Goal: Information Seeking & Learning: Learn about a topic

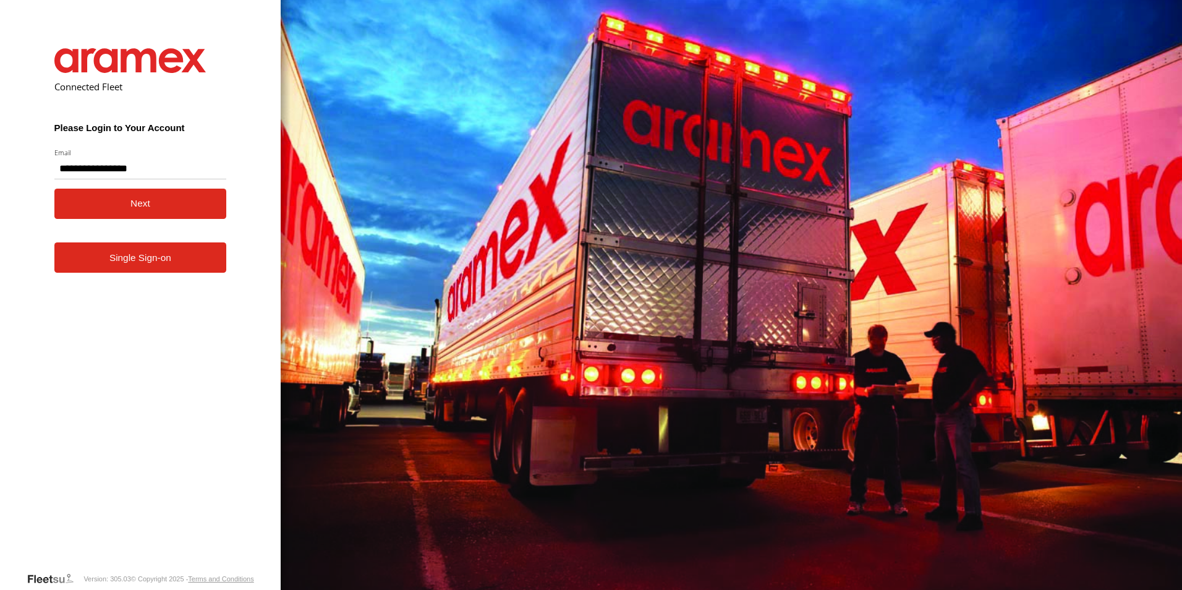
click at [130, 204] on button "Next" at bounding box center [140, 204] width 173 height 30
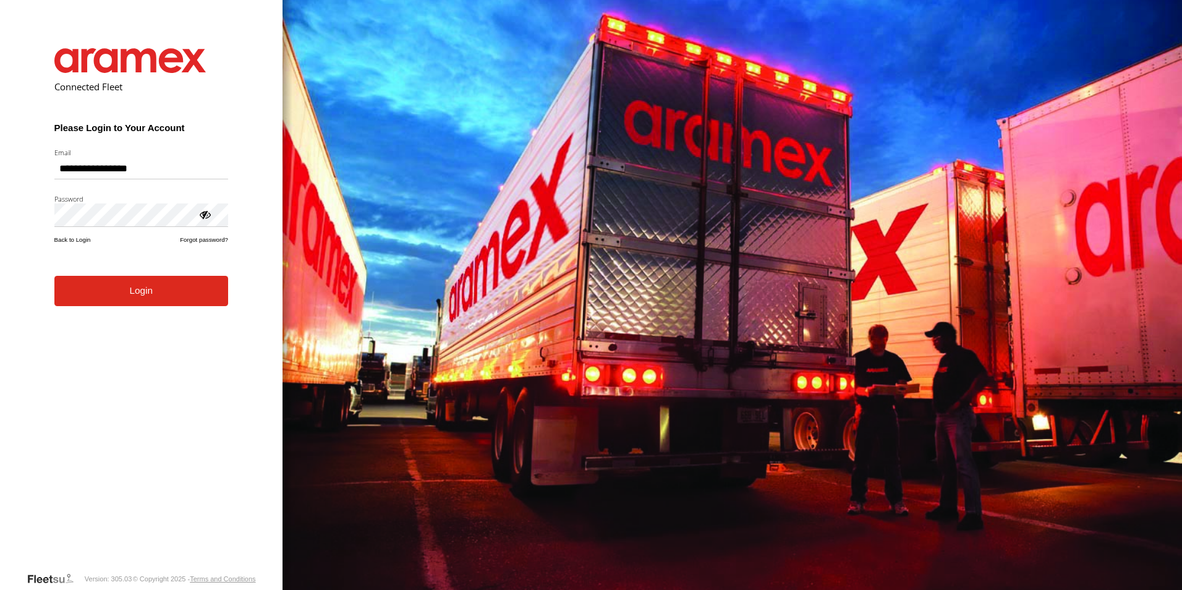
click at [127, 299] on button "Login" at bounding box center [141, 291] width 174 height 30
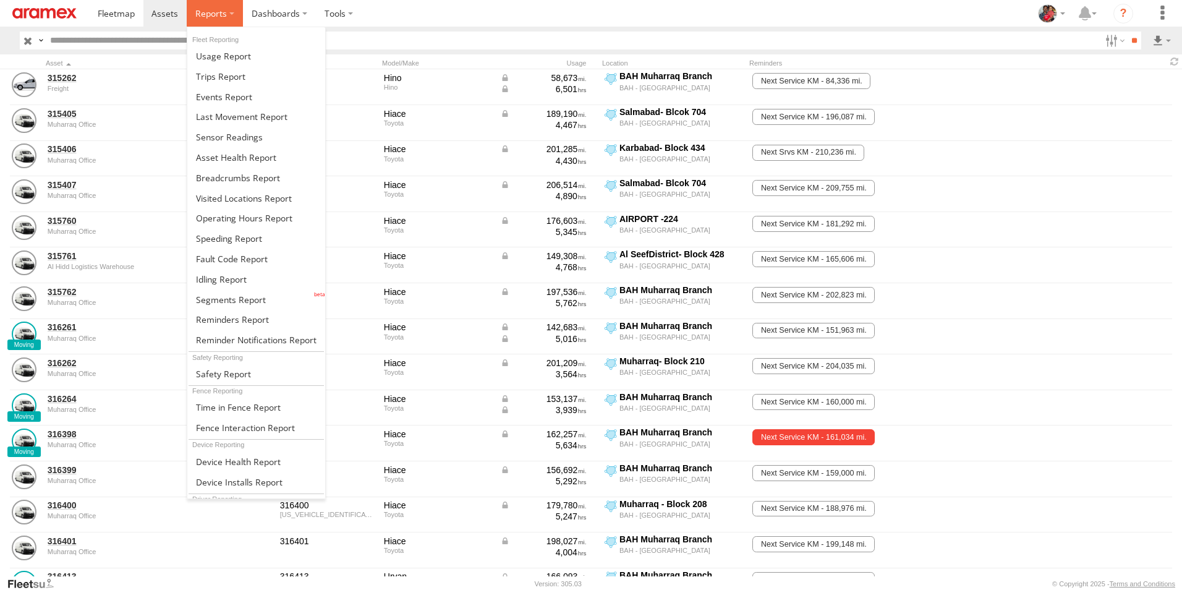
click at [213, 11] on span at bounding box center [211, 13] width 32 height 12
click at [220, 278] on span at bounding box center [221, 279] width 51 height 12
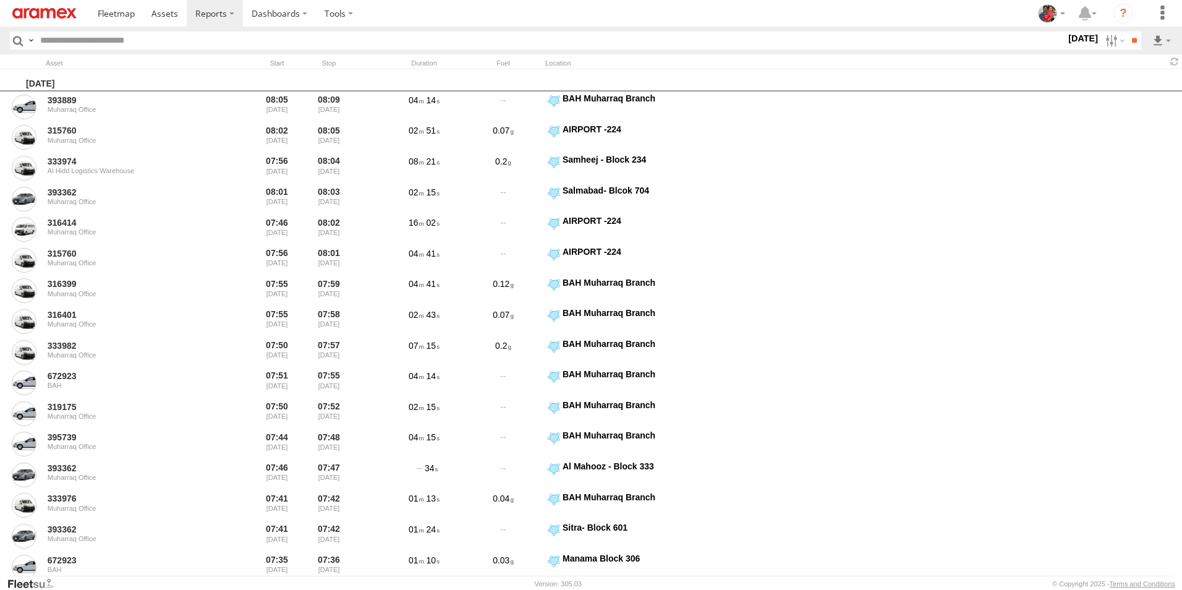
click at [1066, 40] on label "19 Aug 25" at bounding box center [1083, 39] width 35 height 14
click at [0, 0] on label at bounding box center [0, 0] width 0 height 0
click at [0, 0] on span "> 10min" at bounding box center [0, 0] width 0 height 0
click at [1134, 40] on input "**" at bounding box center [1134, 41] width 14 height 18
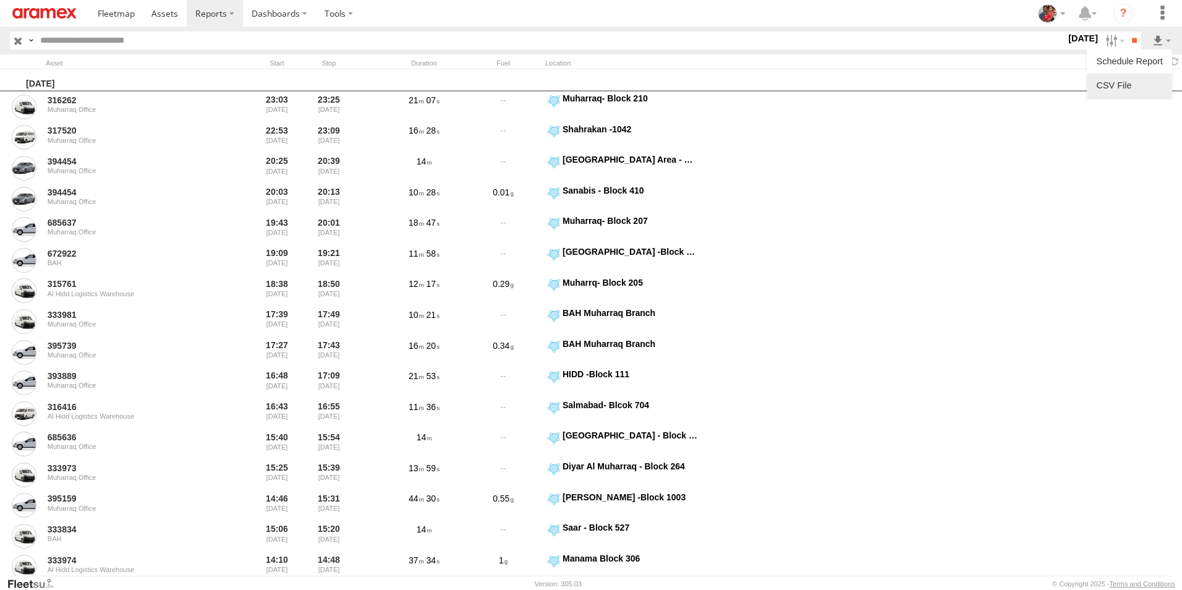
click at [1137, 84] on link at bounding box center [1129, 85] width 75 height 19
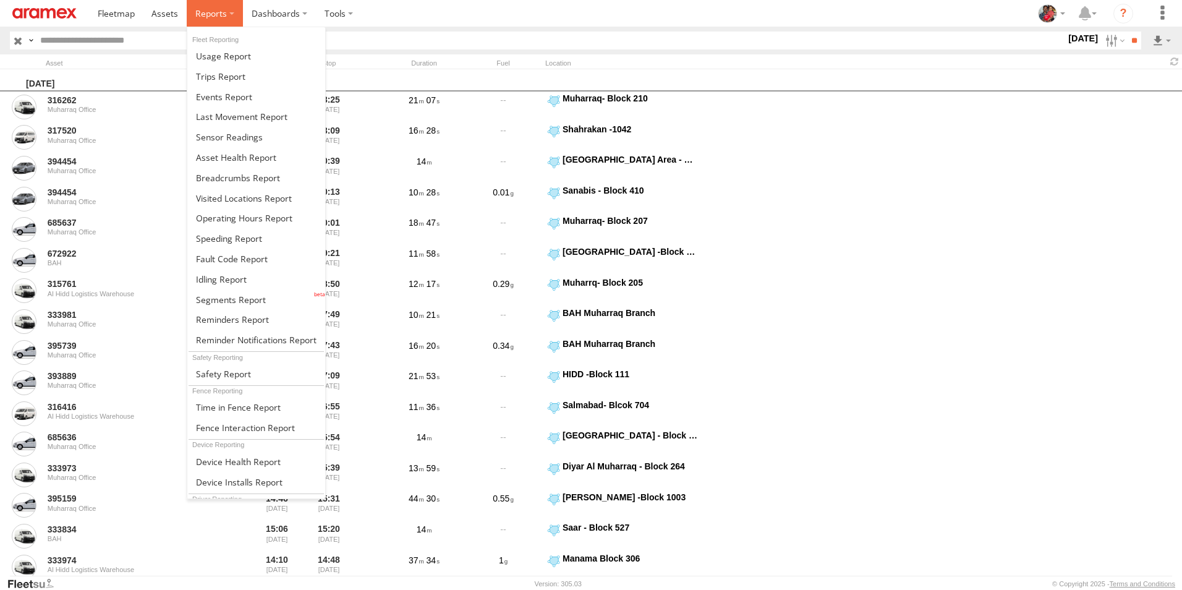
click at [213, 14] on span at bounding box center [211, 13] width 32 height 12
click at [218, 298] on span at bounding box center [231, 300] width 70 height 12
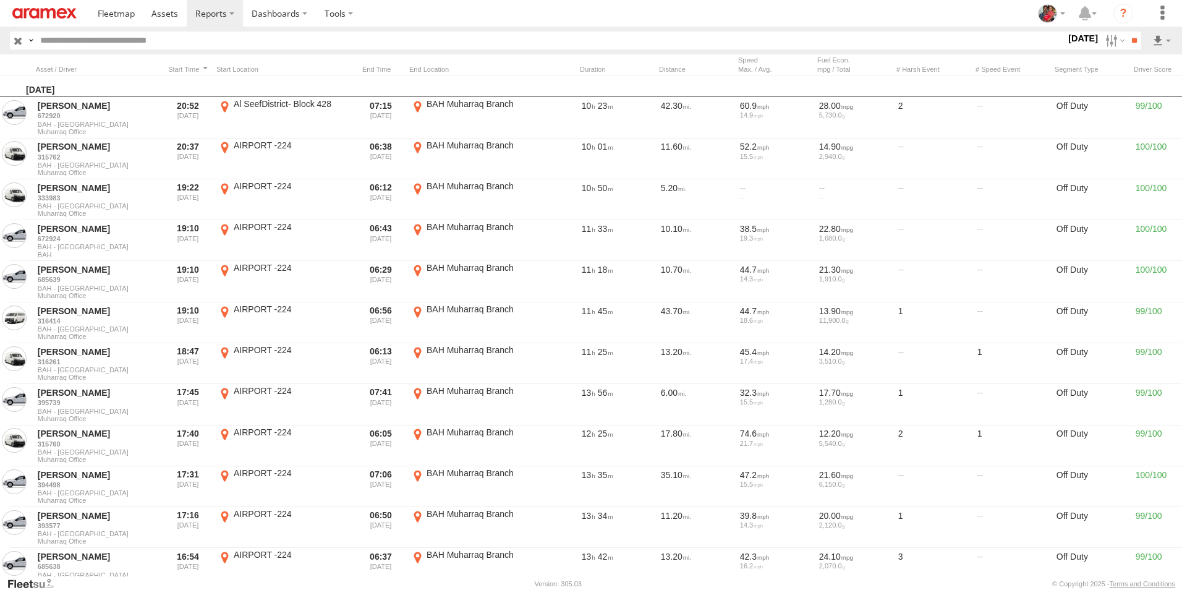
click at [1066, 36] on label "[DATE]" at bounding box center [1083, 39] width 35 height 14
click at [0, 0] on span "Off Duty" at bounding box center [0, 0] width 0 height 0
click at [1134, 41] on input "**" at bounding box center [1134, 41] width 14 height 18
click at [1131, 86] on link at bounding box center [1129, 85] width 75 height 19
click at [811, 14] on section at bounding box center [634, 13] width 1090 height 27
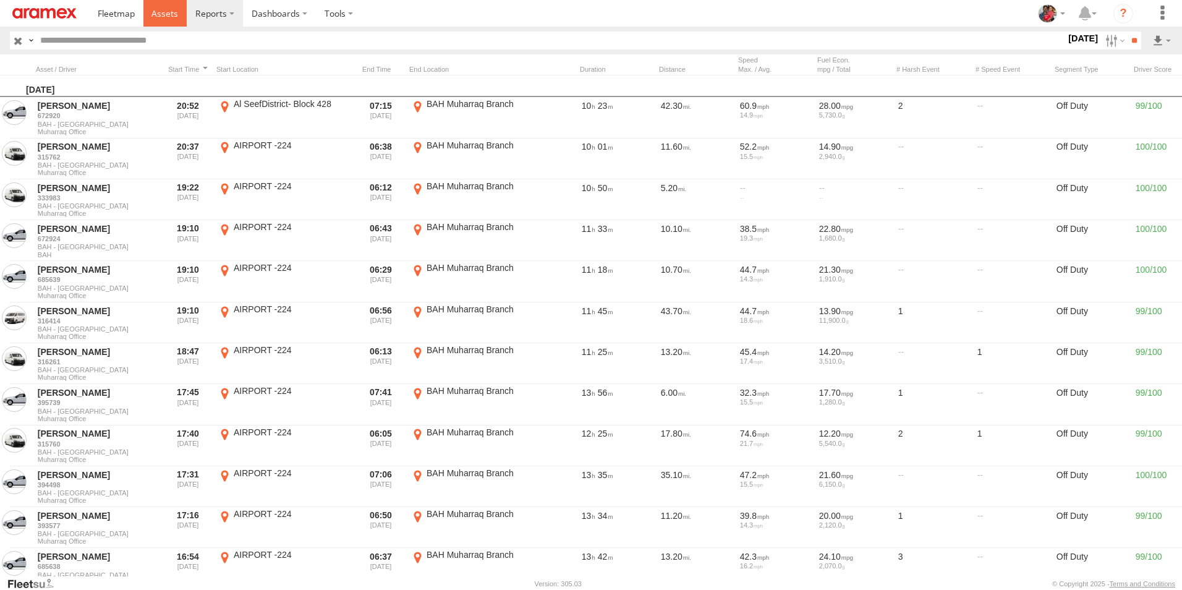
click at [165, 13] on span at bounding box center [165, 13] width 27 height 12
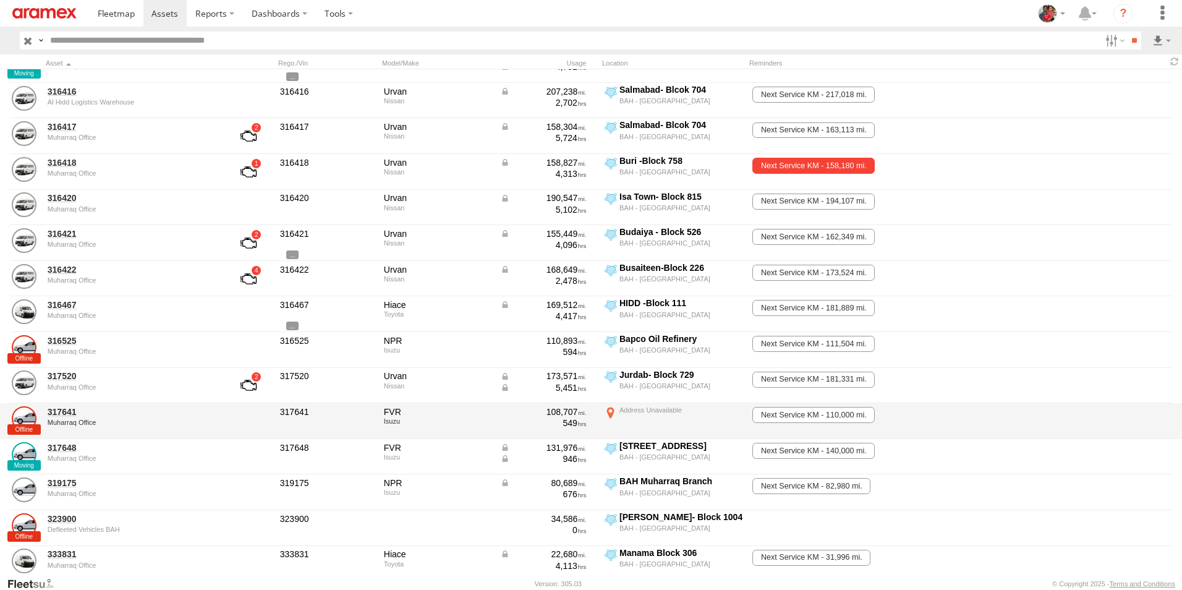
scroll to position [309, 0]
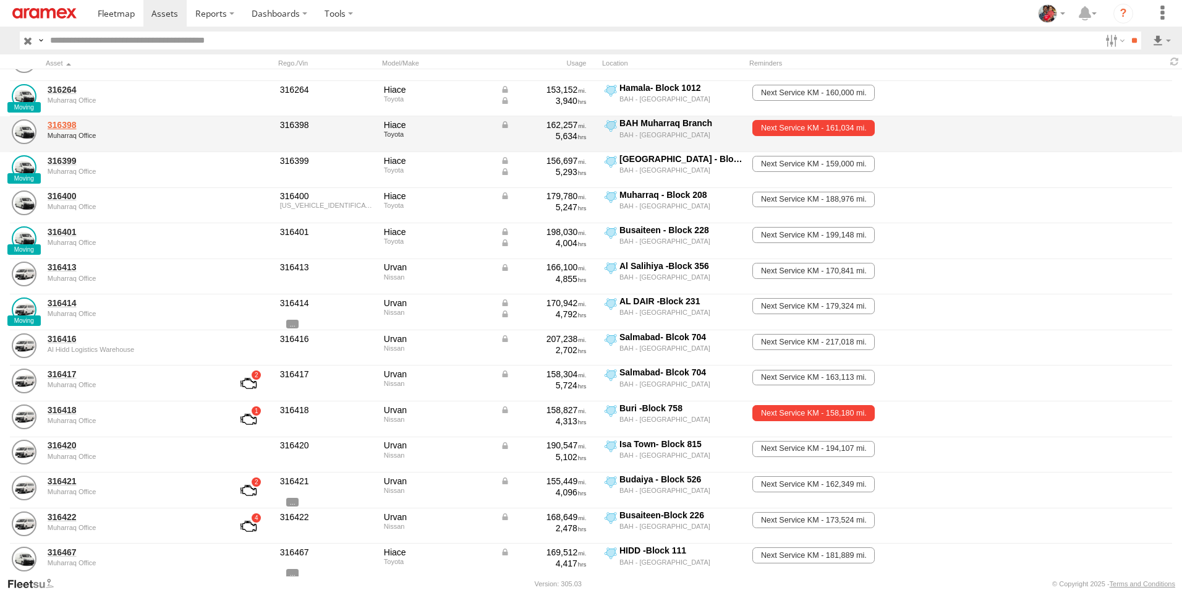
click at [64, 124] on link "316398" at bounding box center [132, 124] width 169 height 11
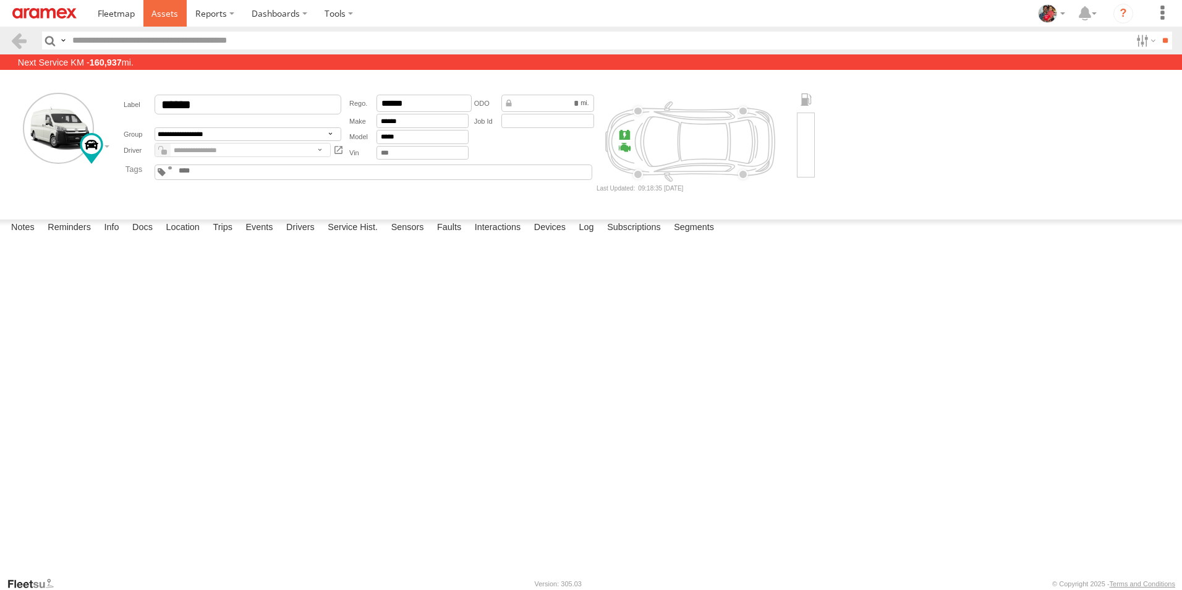
click at [160, 17] on span at bounding box center [165, 13] width 27 height 12
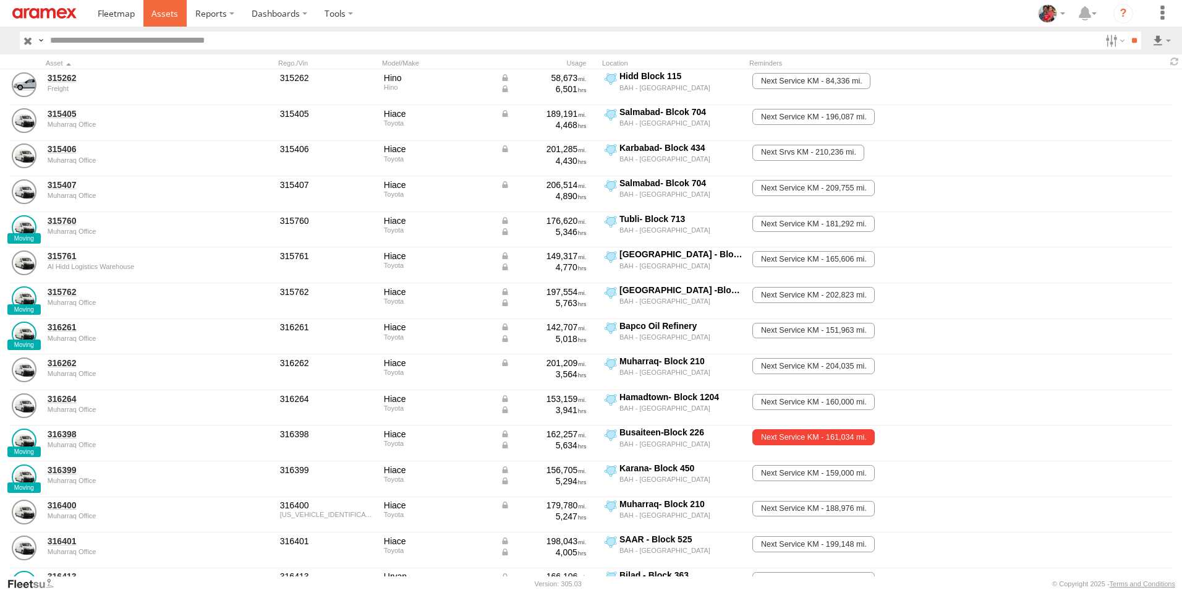
click at [165, 14] on span at bounding box center [165, 13] width 27 height 12
